Goal: Task Accomplishment & Management: Complete application form

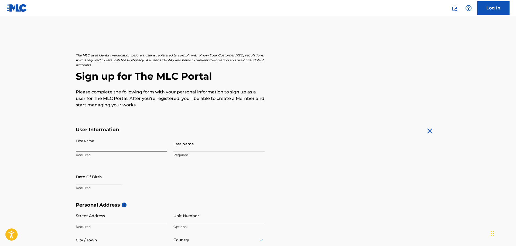
type input "[DEMOGRAPHIC_DATA]"
type input "[PERSON_NAME]"
type input "[STREET_ADDRESS][PERSON_NAME]"
type input "[PERSON_NAME]"
type input "[GEOGRAPHIC_DATA]"
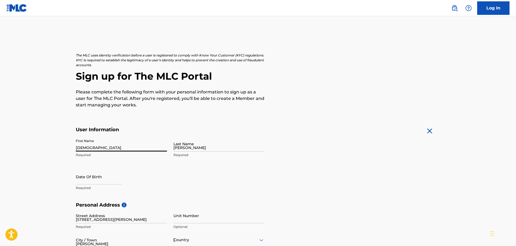
type input "MN"
type input "55045"
type input "651"
type input "8942170"
type input "[EMAIL_ADDRESS][DOMAIN_NAME]"
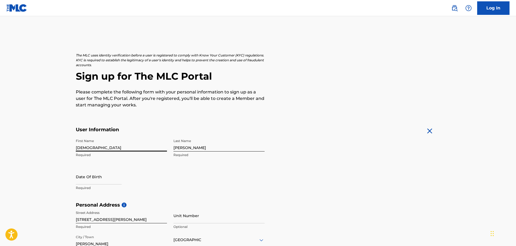
scroll to position [14, 0]
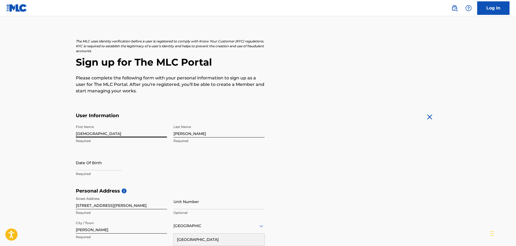
click at [116, 163] on input "text" at bounding box center [99, 162] width 46 height 15
select select "8"
select select "2025"
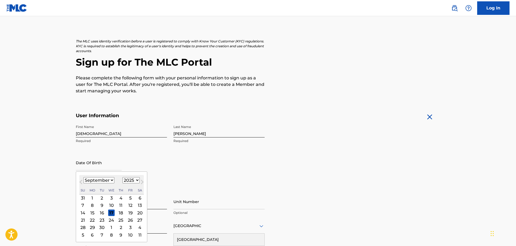
click at [112, 183] on select "January February March April May June July August September October November De…" at bounding box center [98, 180] width 31 height 6
select select "11"
click at [83, 177] on select "January February March April May June July August September October November De…" at bounding box center [98, 180] width 31 height 6
click at [134, 181] on select "1899 1900 1901 1902 1903 1904 1905 1906 1907 1908 1909 1910 1911 1912 1913 1914…" at bounding box center [131, 180] width 17 height 6
select select "1987"
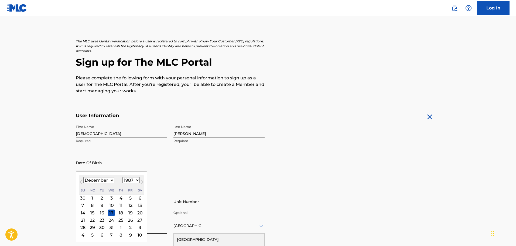
click at [123, 177] on select "1899 1900 1901 1902 1903 1904 1905 1906 1907 1908 1909 1910 1911 1912 1913 1914…" at bounding box center [131, 180] width 17 height 6
click at [111, 226] on div "30" at bounding box center [111, 227] width 6 height 6
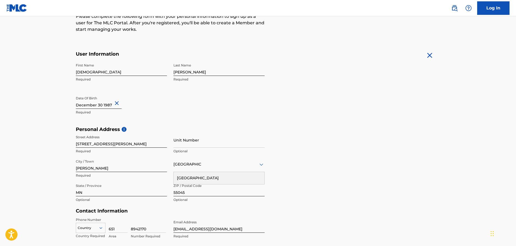
scroll to position [101, 0]
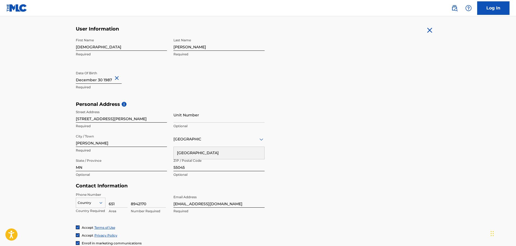
click at [470, 147] on main "The MLC uses identity verification before a user is registered to comply with K…" at bounding box center [258, 106] width 516 height 380
click at [194, 150] on div "[GEOGRAPHIC_DATA]" at bounding box center [219, 153] width 91 height 12
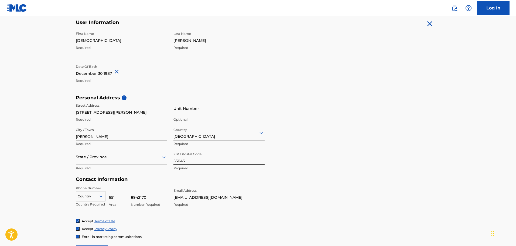
click at [164, 164] on div "State / Province" at bounding box center [121, 156] width 91 height 15
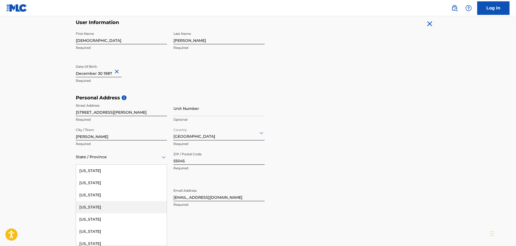
type input "m"
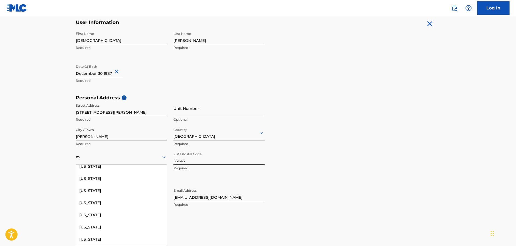
scroll to position [42, 0]
click at [103, 228] on div "[US_STATE]" at bounding box center [121, 226] width 91 height 12
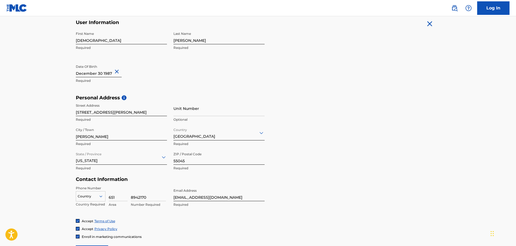
scroll to position [142, 0]
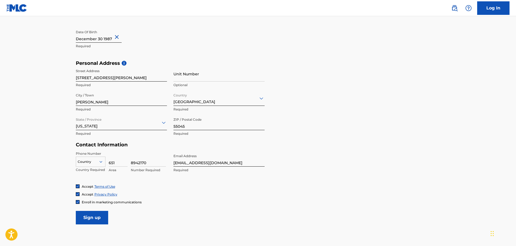
click at [99, 165] on div "Country" at bounding box center [91, 161] width 30 height 8
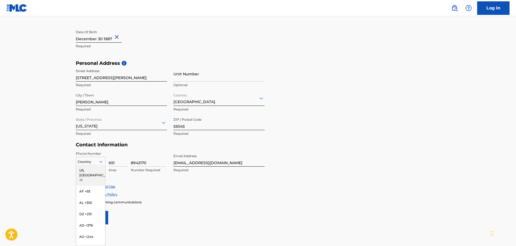
click at [89, 172] on div "US, [GEOGRAPHIC_DATA] +1" at bounding box center [90, 175] width 29 height 21
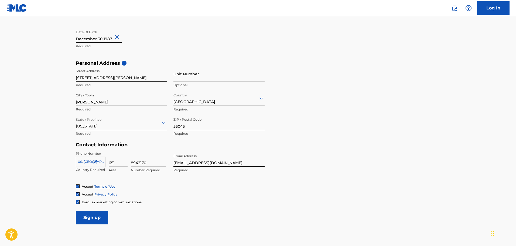
click at [99, 221] on input "Sign up" at bounding box center [92, 217] width 32 height 13
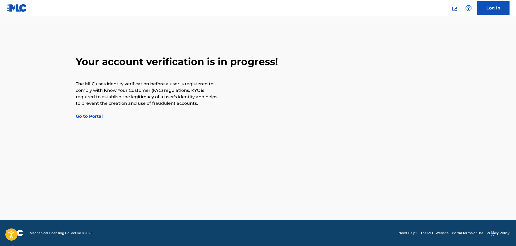
click at [86, 117] on link "Go to Portal" at bounding box center [89, 116] width 27 height 5
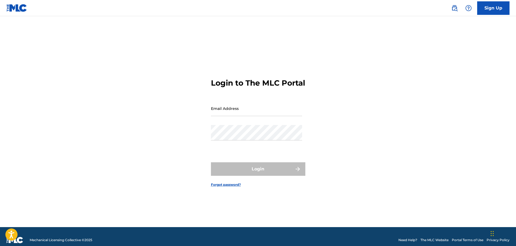
click at [233, 112] on input "Email Address" at bounding box center [256, 108] width 91 height 15
type input "[EMAIL_ADDRESS][DOMAIN_NAME]"
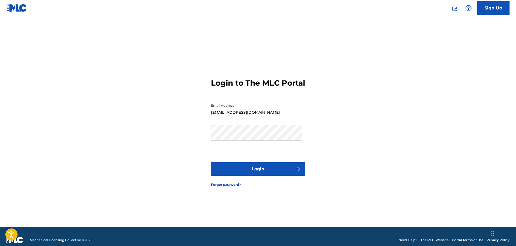
click at [269, 170] on button "Login" at bounding box center [258, 168] width 94 height 13
drag, startPoint x: 250, startPoint y: 173, endPoint x: 245, endPoint y: 175, distance: 5.7
click at [245, 175] on button "Login" at bounding box center [258, 168] width 94 height 13
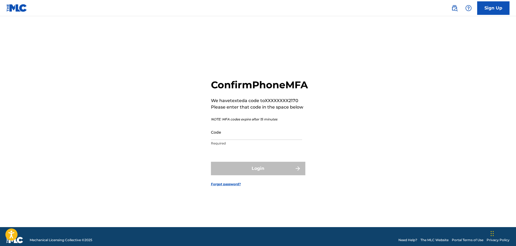
click at [247, 140] on input "Code" at bounding box center [256, 131] width 91 height 15
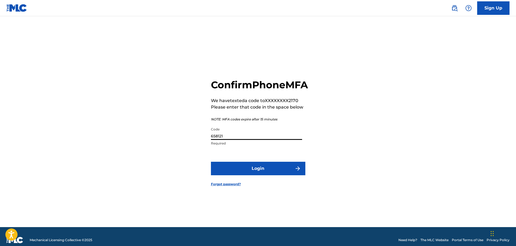
type input "658121"
click at [262, 170] on button "Login" at bounding box center [258, 168] width 94 height 13
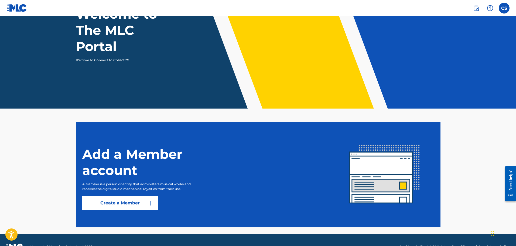
scroll to position [63, 0]
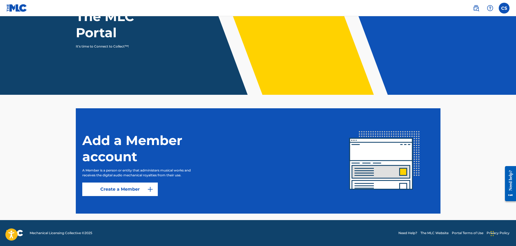
click at [147, 186] on link "Create a Member" at bounding box center [120, 188] width 76 height 13
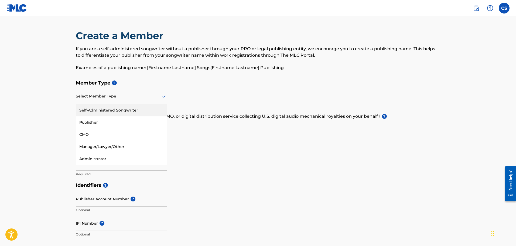
click at [157, 97] on div at bounding box center [121, 96] width 91 height 7
click at [152, 106] on div "Self-Administered Songwriter" at bounding box center [121, 110] width 91 height 12
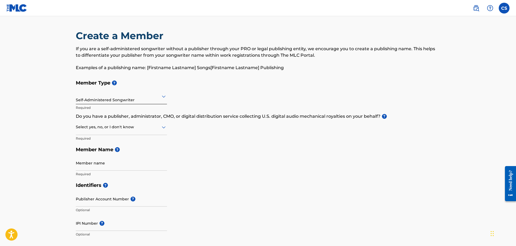
click at [146, 128] on div at bounding box center [121, 127] width 91 height 7
click at [126, 164] on div "I don't know" at bounding box center [121, 165] width 91 height 12
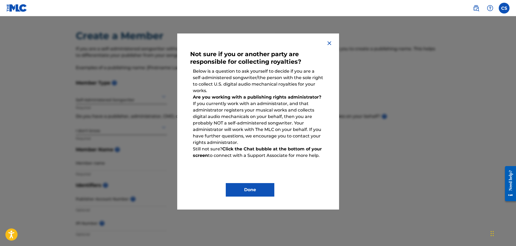
click at [327, 46] on img at bounding box center [329, 43] width 6 height 6
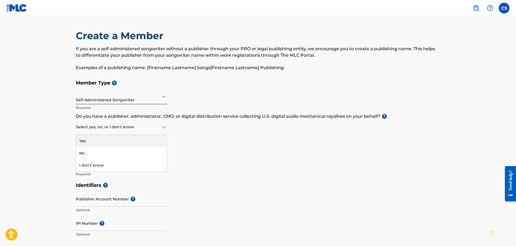
click at [155, 128] on div at bounding box center [121, 127] width 91 height 7
click at [128, 140] on div "Yes" at bounding box center [121, 141] width 91 height 12
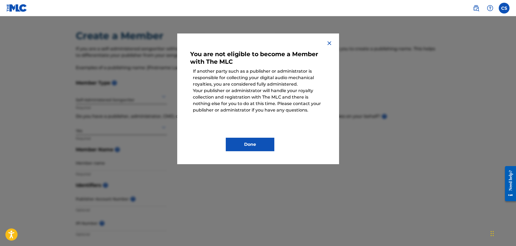
click at [244, 141] on button "Done" at bounding box center [250, 144] width 49 height 13
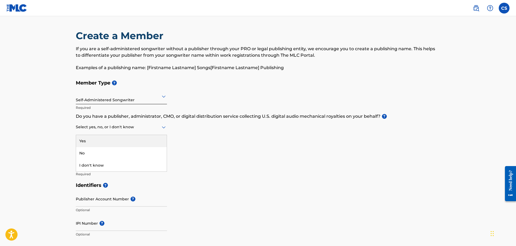
click at [156, 130] on div "Select yes, no, or I don't know" at bounding box center [121, 127] width 91 height 15
click at [138, 155] on div "No" at bounding box center [121, 153] width 91 height 12
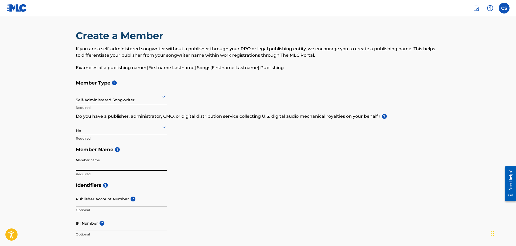
click at [133, 166] on input "Member name" at bounding box center [121, 162] width 91 height 15
type input "[DEMOGRAPHIC_DATA][PERSON_NAME]"
type input "[STREET_ADDRESS][PERSON_NAME]"
drag, startPoint x: 95, startPoint y: 166, endPoint x: 114, endPoint y: 166, distance: 19.2
click at [114, 166] on input "[DEMOGRAPHIC_DATA][PERSON_NAME]" at bounding box center [121, 162] width 91 height 15
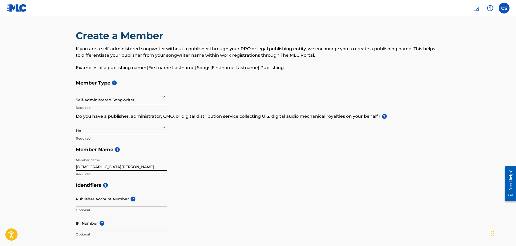
type input "[DEMOGRAPHIC_DATA][PERSON_NAME]"
click at [88, 202] on input "Publisher Account Number ?" at bounding box center [121, 198] width 91 height 15
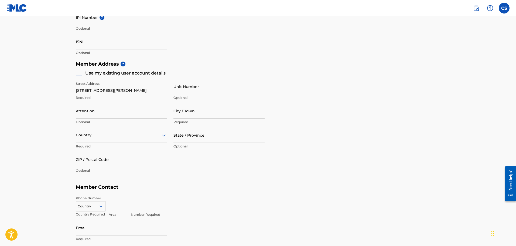
scroll to position [240, 0]
